Goal: Find specific page/section: Find specific page/section

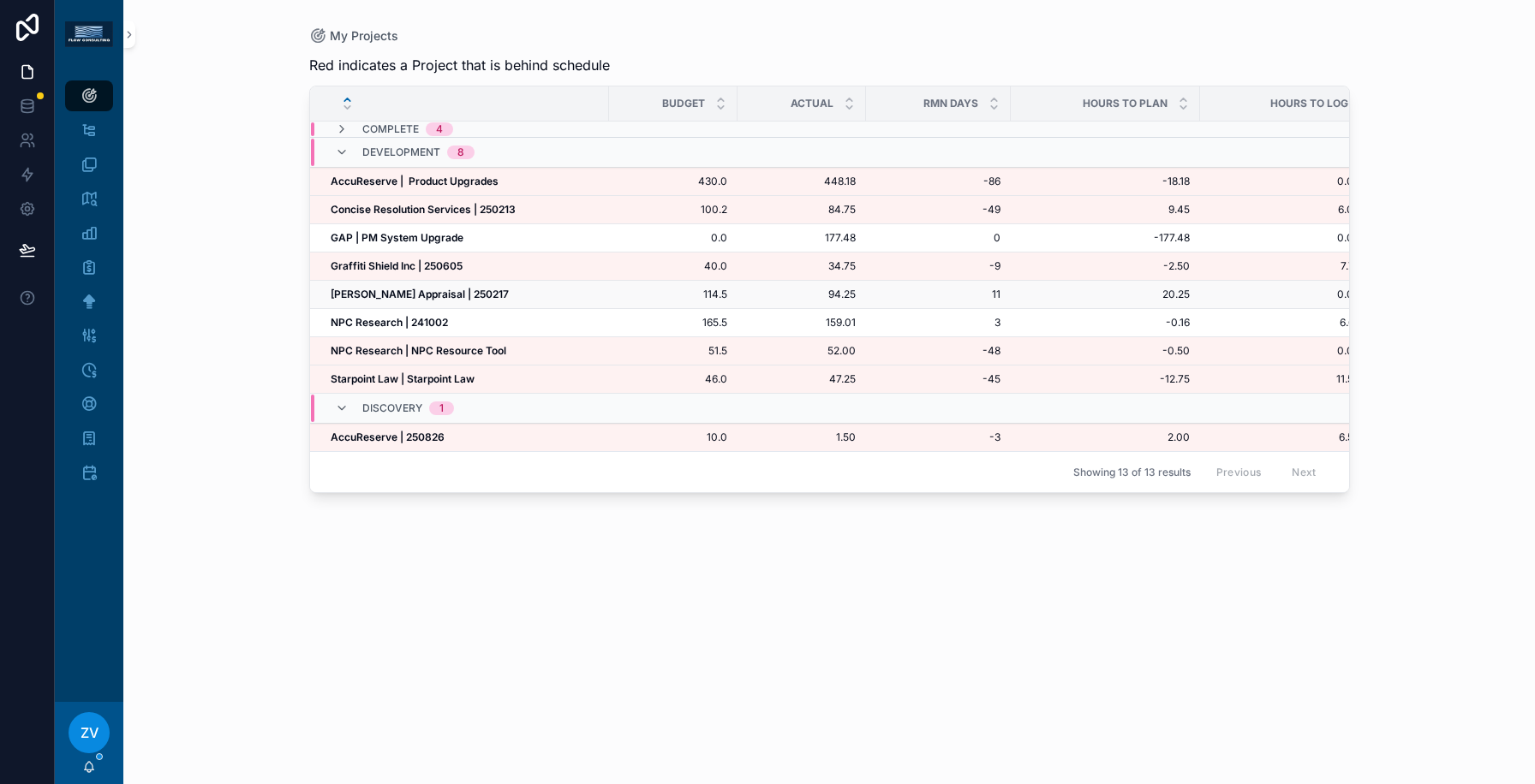
click at [495, 298] on div "[PERSON_NAME] Appraisal | 250217 [PERSON_NAME] Appraisal | 250217" at bounding box center [464, 295] width 268 height 13
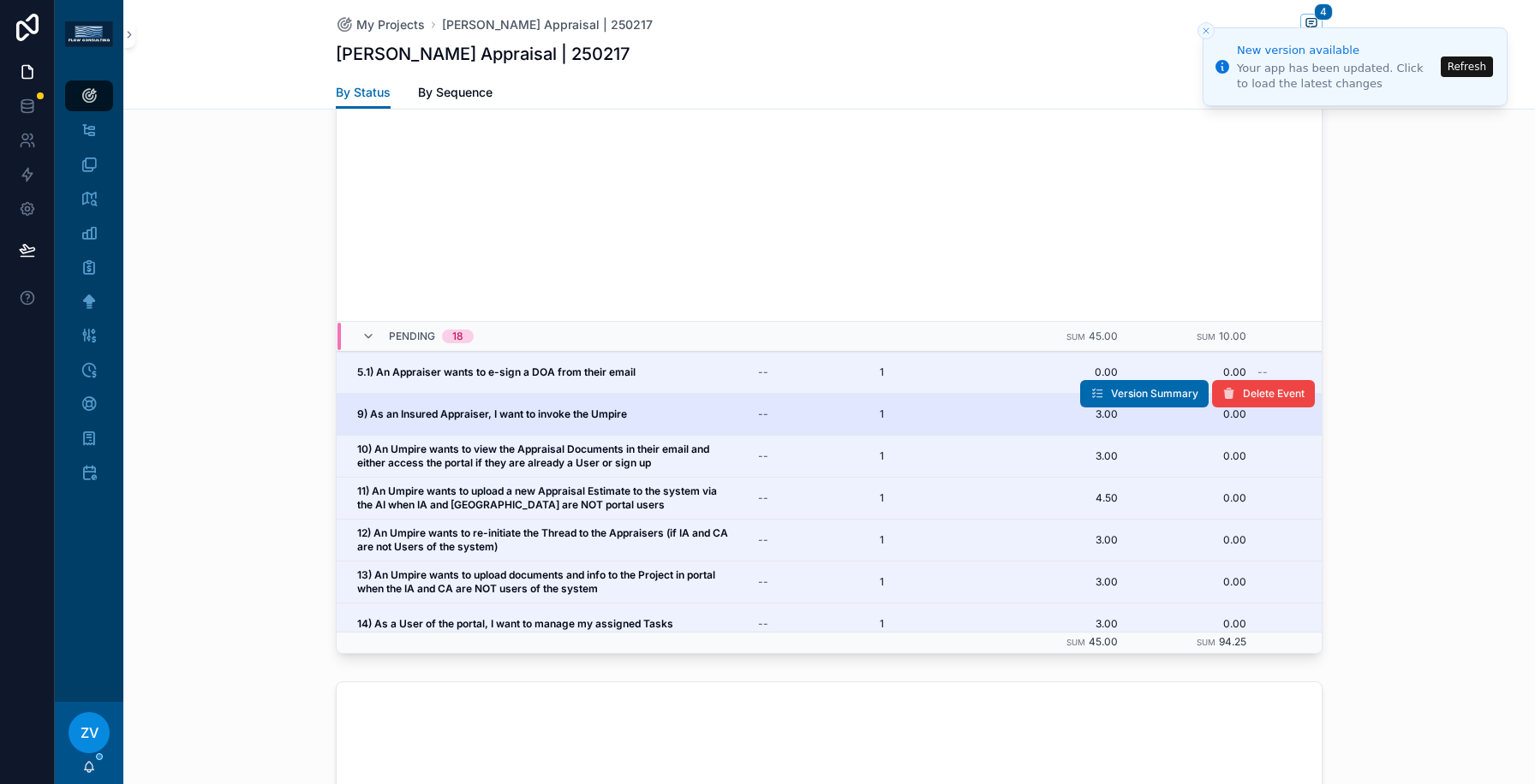
scroll to position [798, 0]
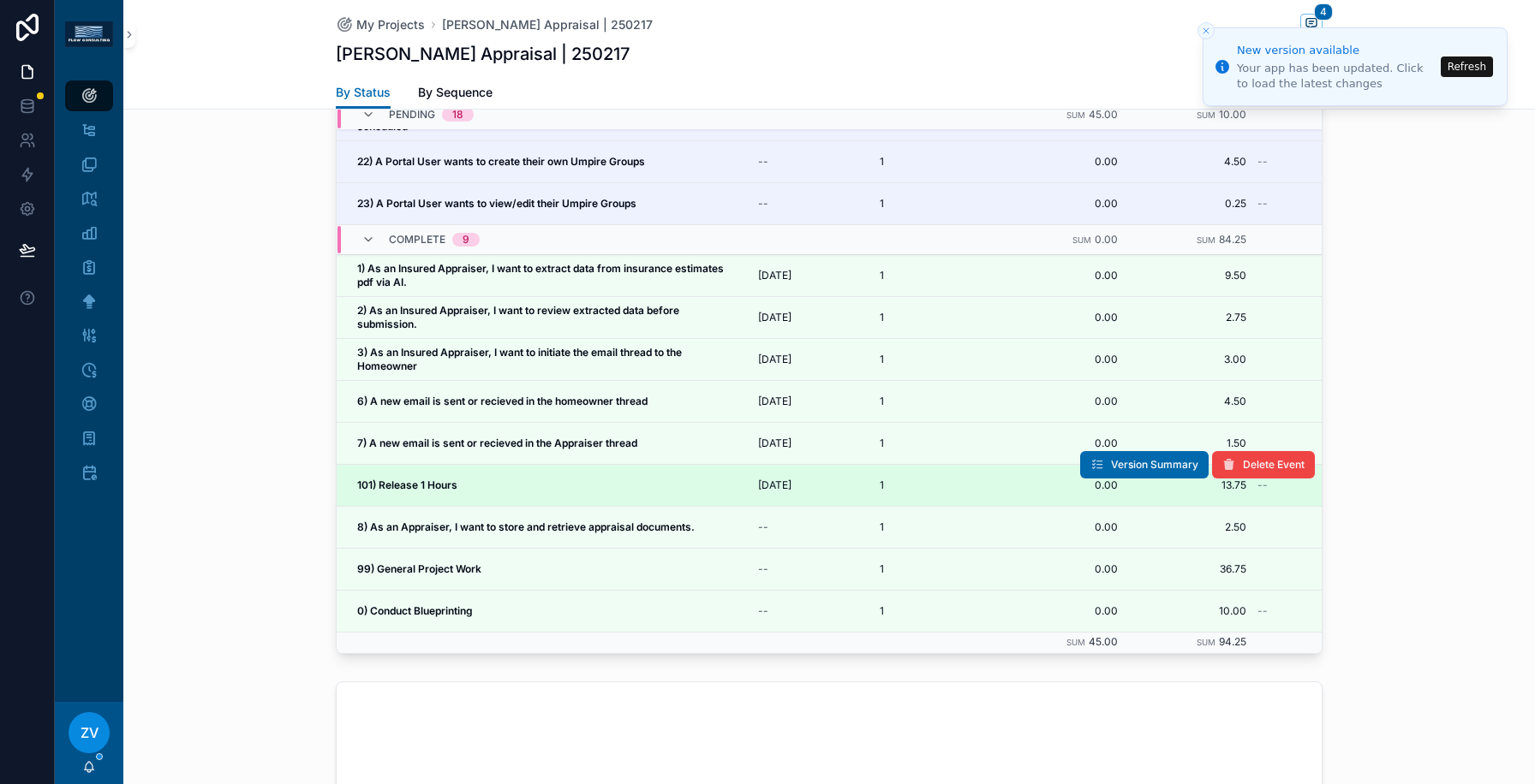
click at [449, 483] on strong "101) Release 1 Hours" at bounding box center [407, 484] width 101 height 12
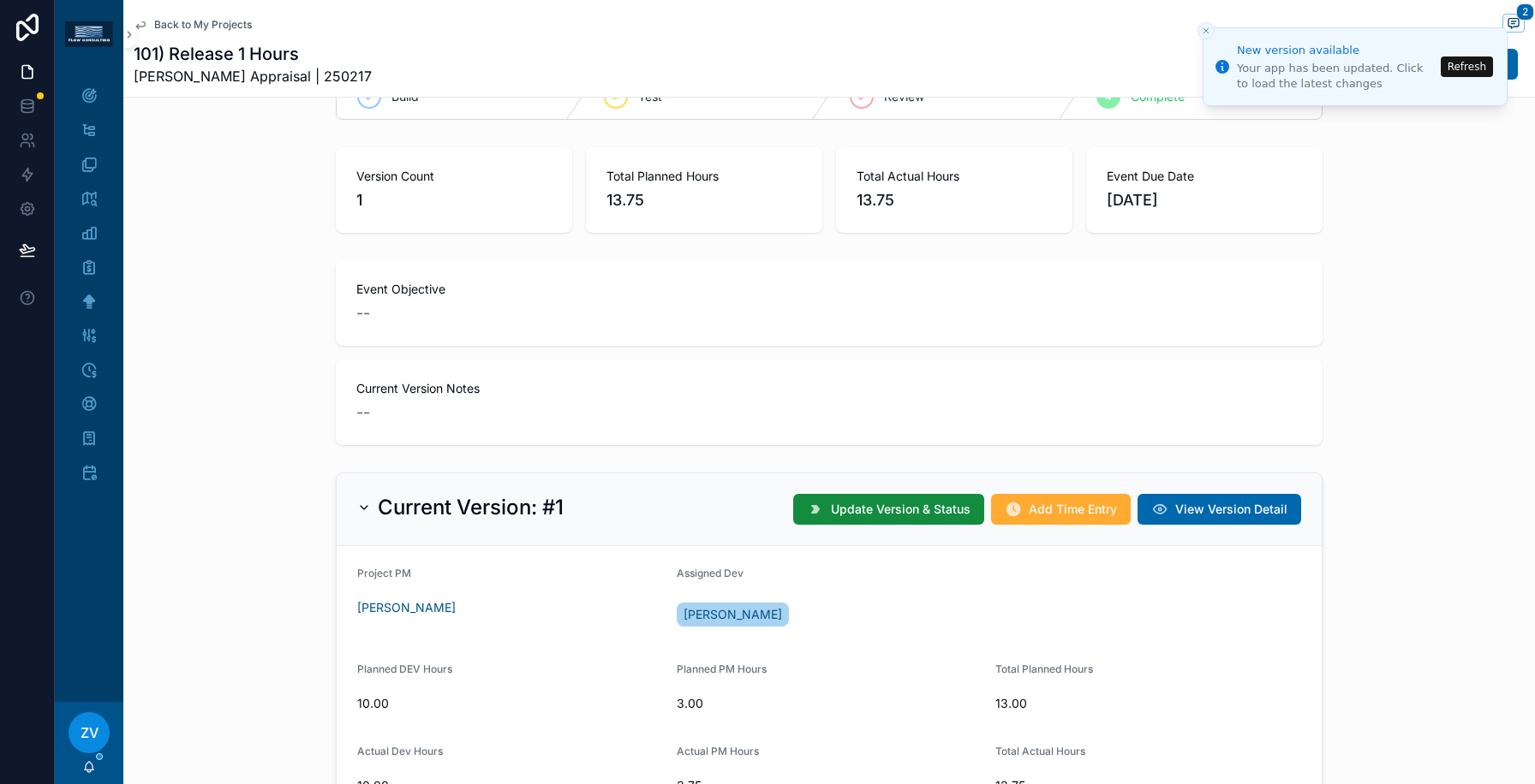
scroll to position [304, 0]
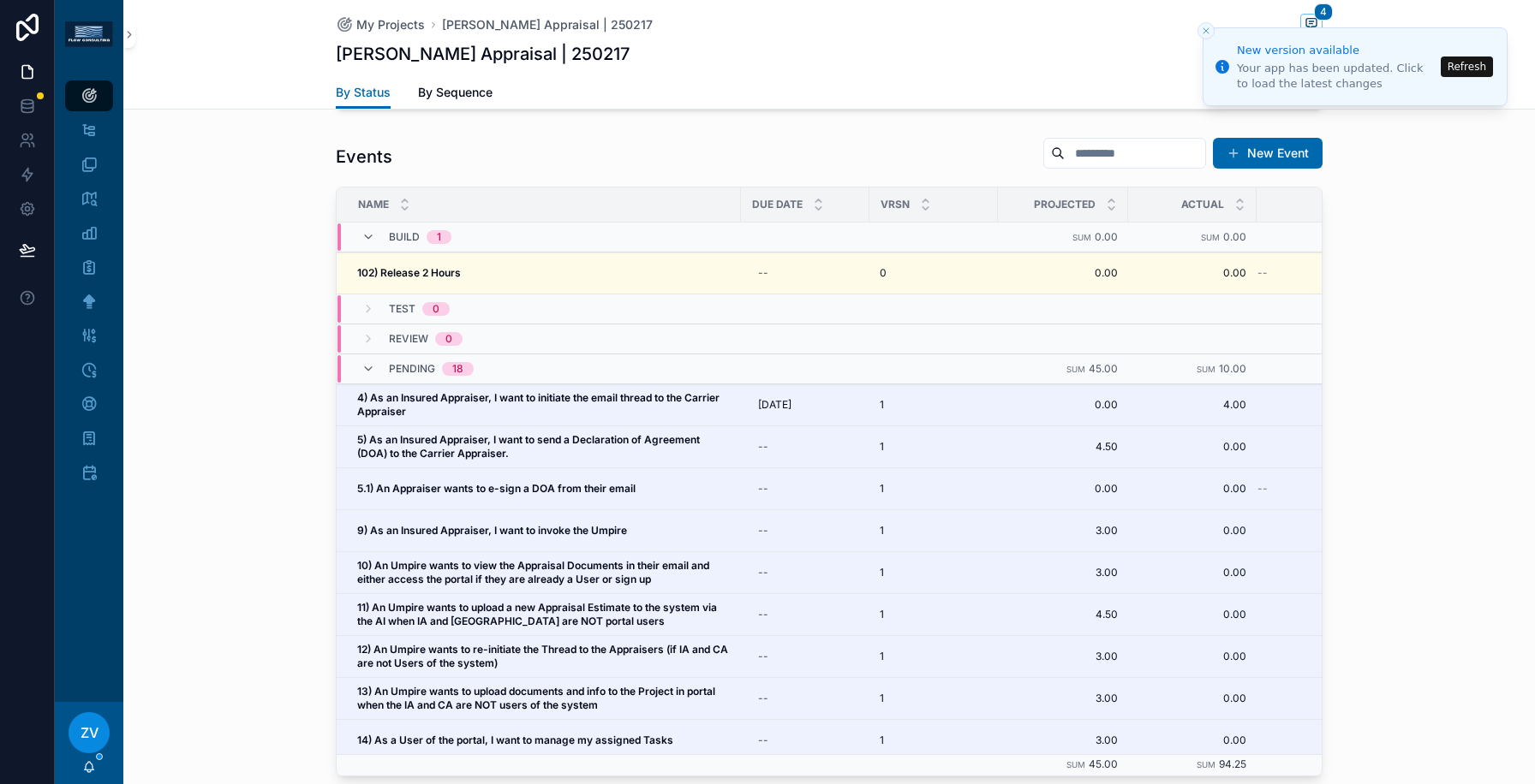
scroll to position [1522, 0]
